Goal: Answer question/provide support

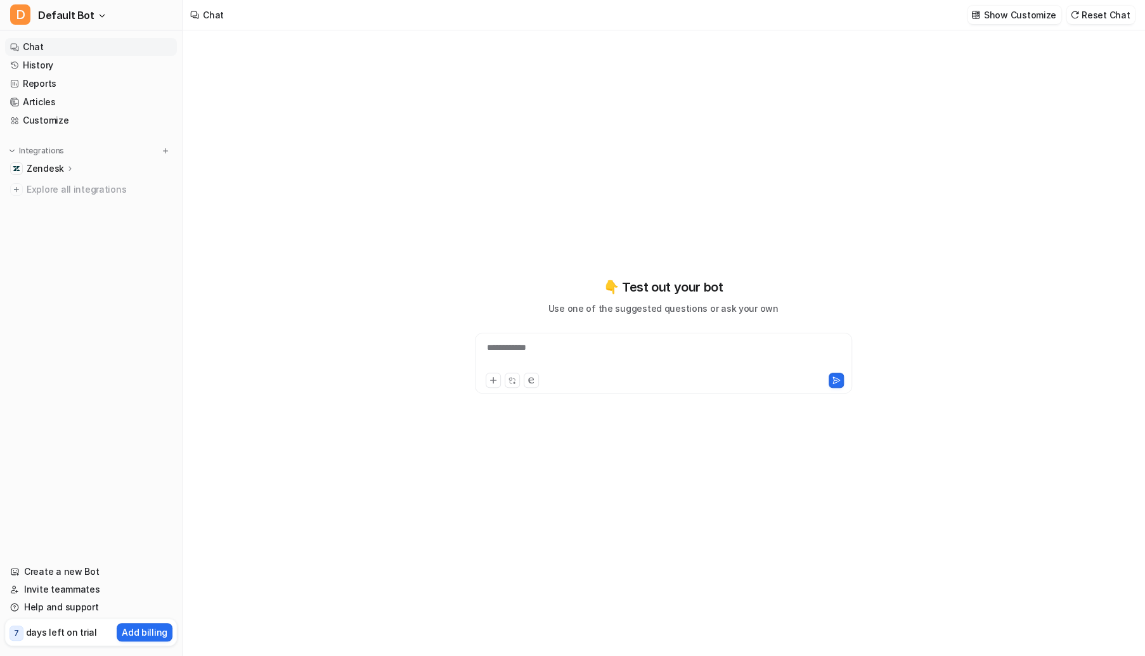
type textarea "**********"
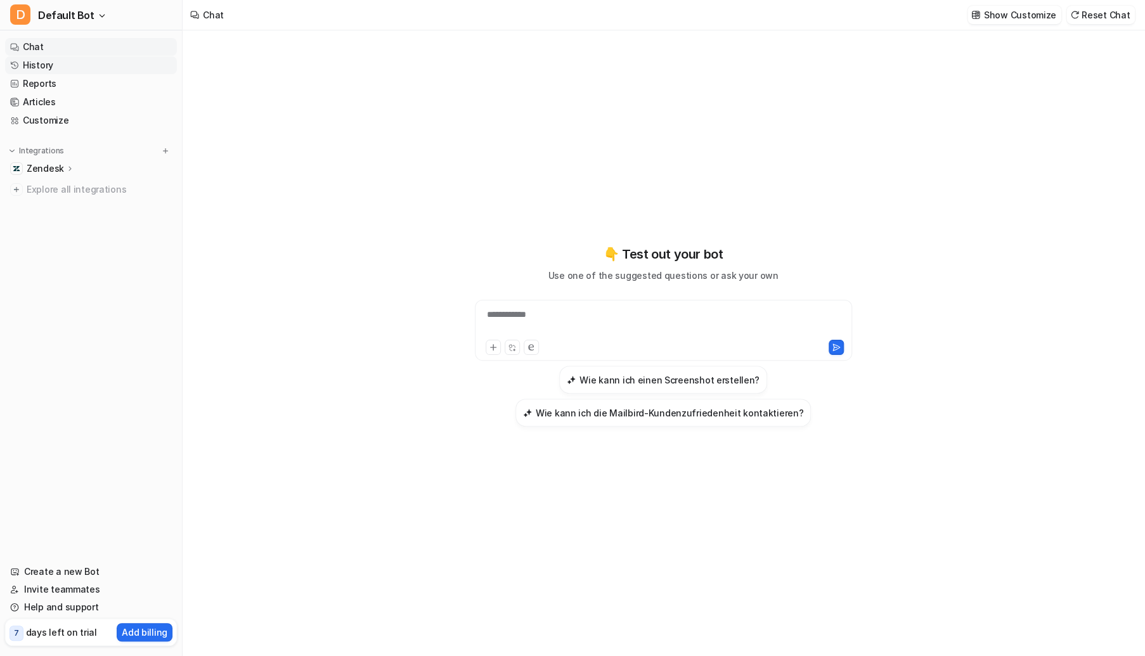
click at [40, 67] on link "History" at bounding box center [91, 65] width 172 height 18
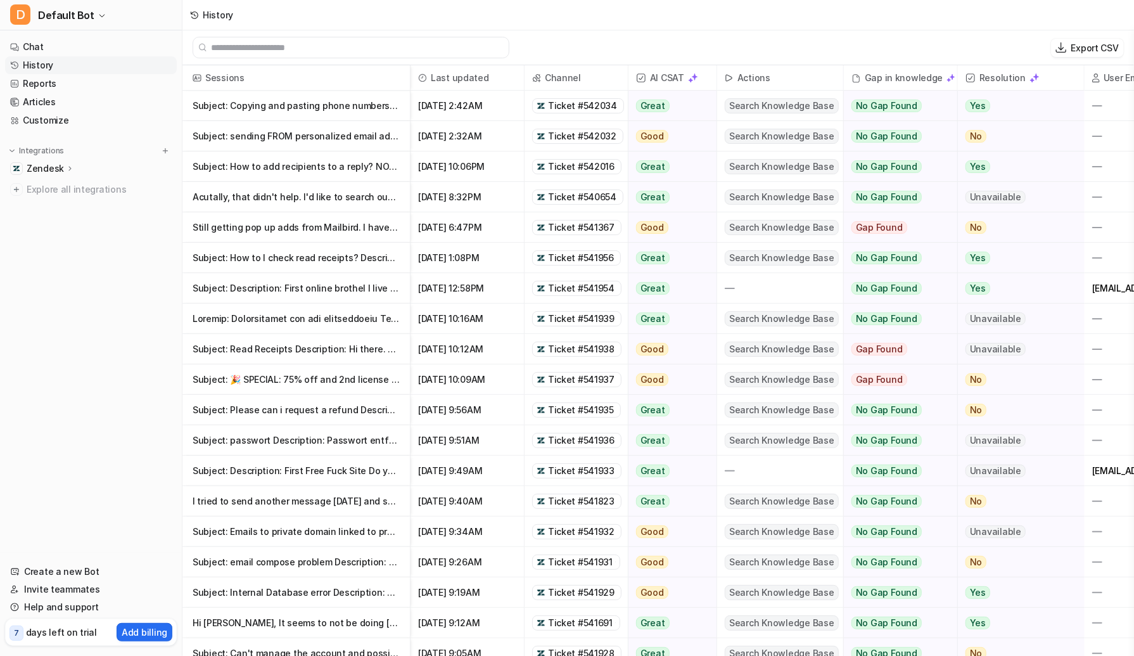
scroll to position [3, 0]
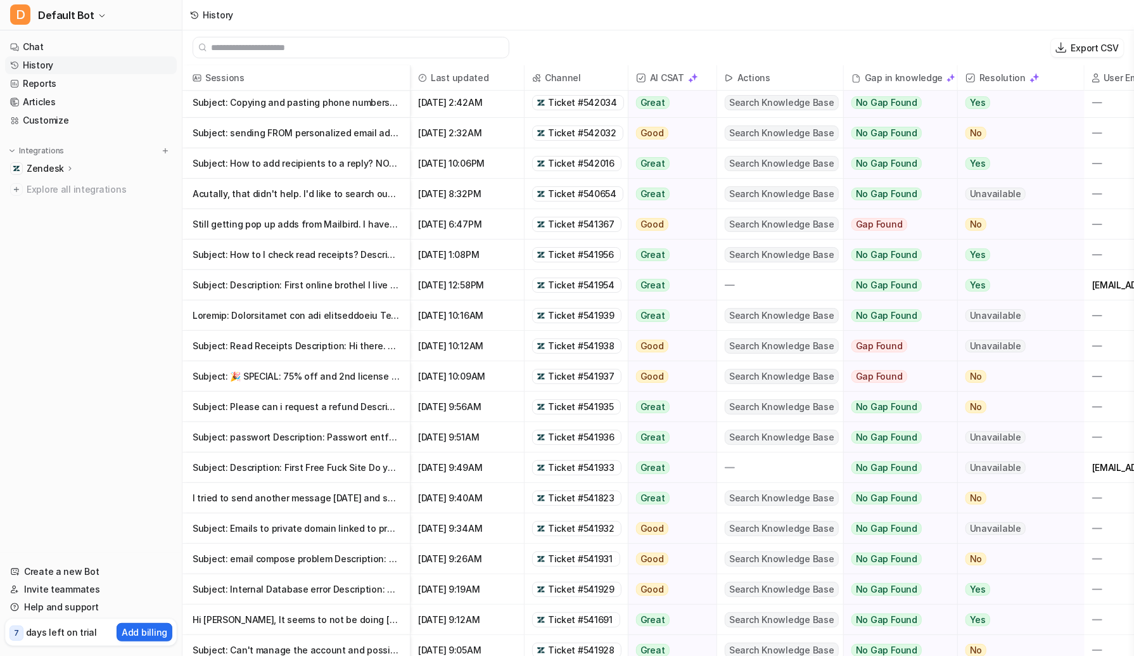
click at [363, 103] on p "Subject: Copying and pasting phone numbers from Mailbird comes out gibberish. D" at bounding box center [296, 102] width 207 height 30
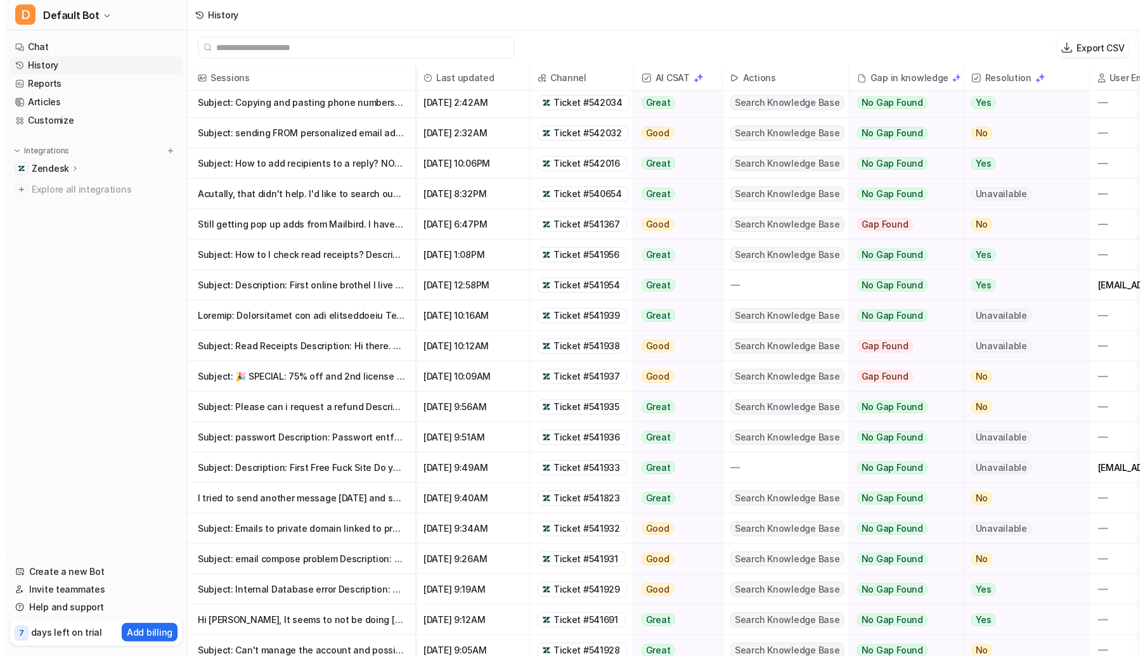
scroll to position [0, 0]
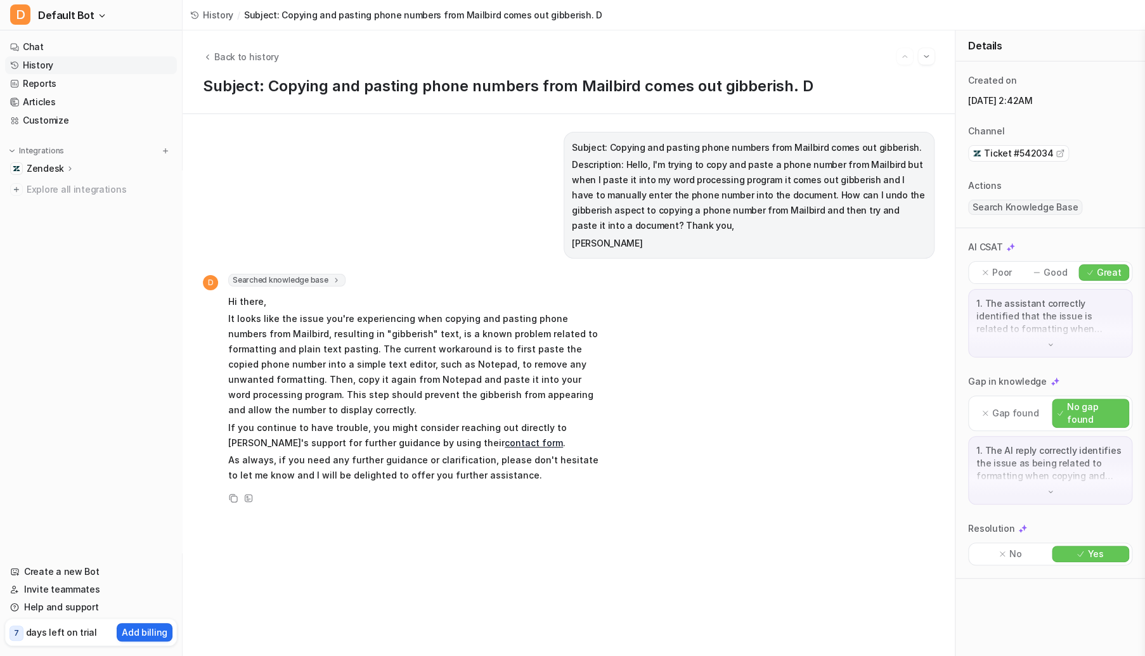
click at [984, 155] on span "Ticket #542034" at bounding box center [1018, 153] width 69 height 13
click at [1046, 342] on img at bounding box center [1050, 344] width 9 height 9
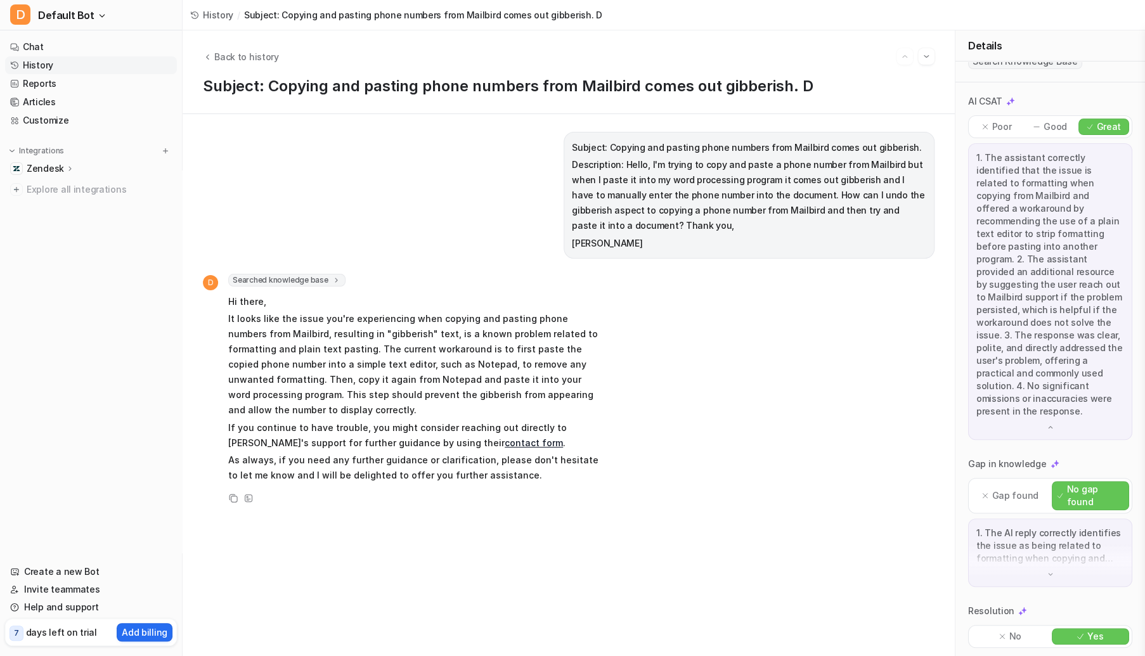
scroll to position [145, 0]
click at [1034, 575] on div "1. The AI reply correctly identifies the issue as being related to formatting w…" at bounding box center [1050, 554] width 164 height 68
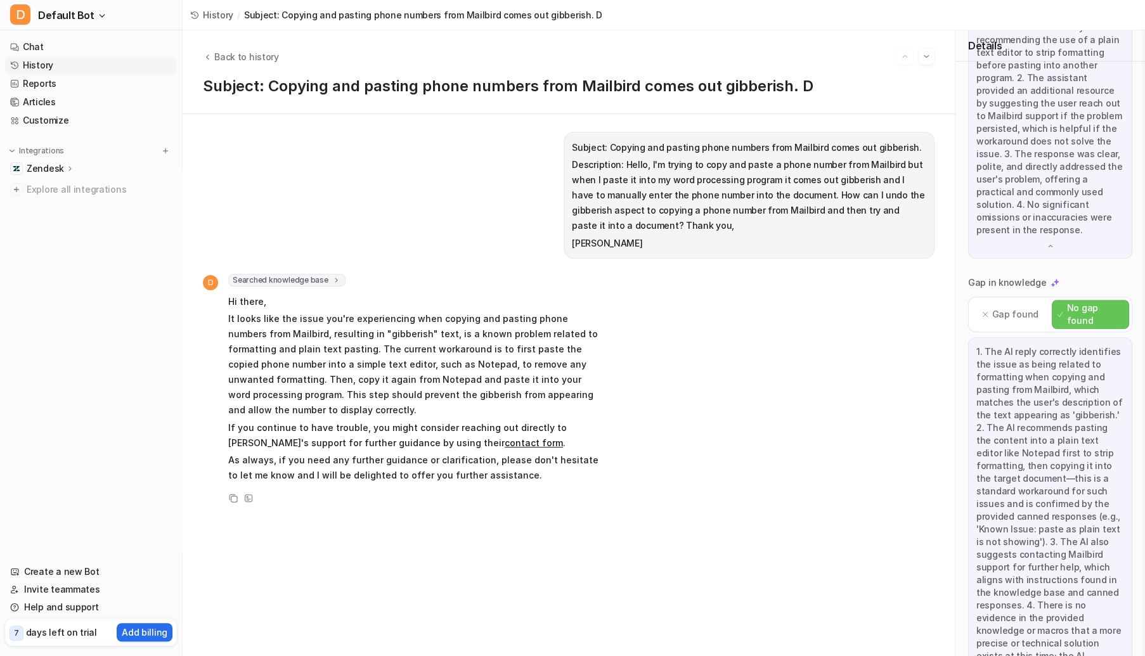
scroll to position [452, 0]
